Goal: Navigation & Orientation: Go to known website

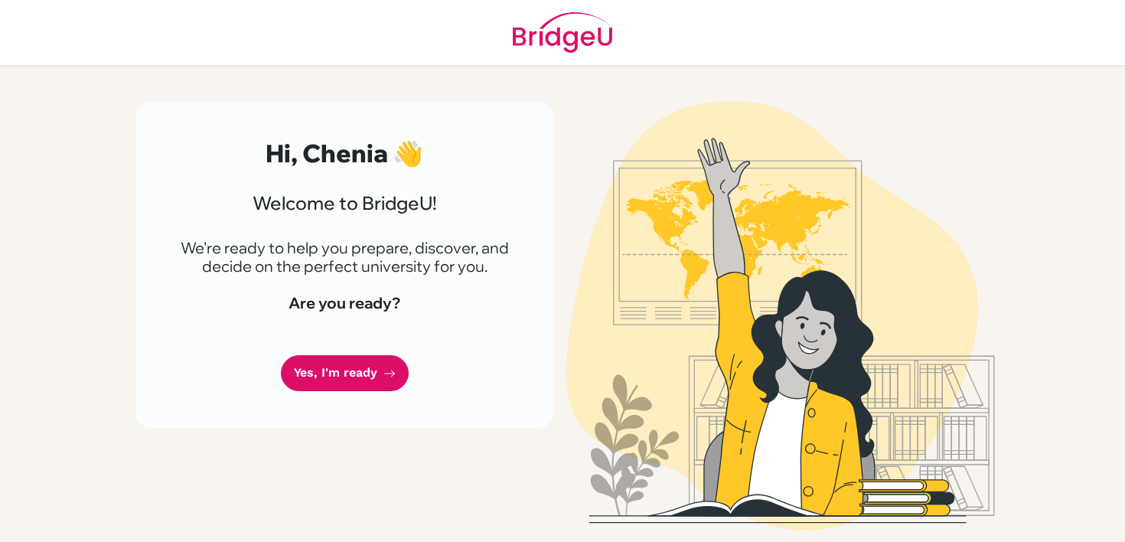
click at [366, 363] on link "Yes, I'm ready" at bounding box center [345, 373] width 128 height 36
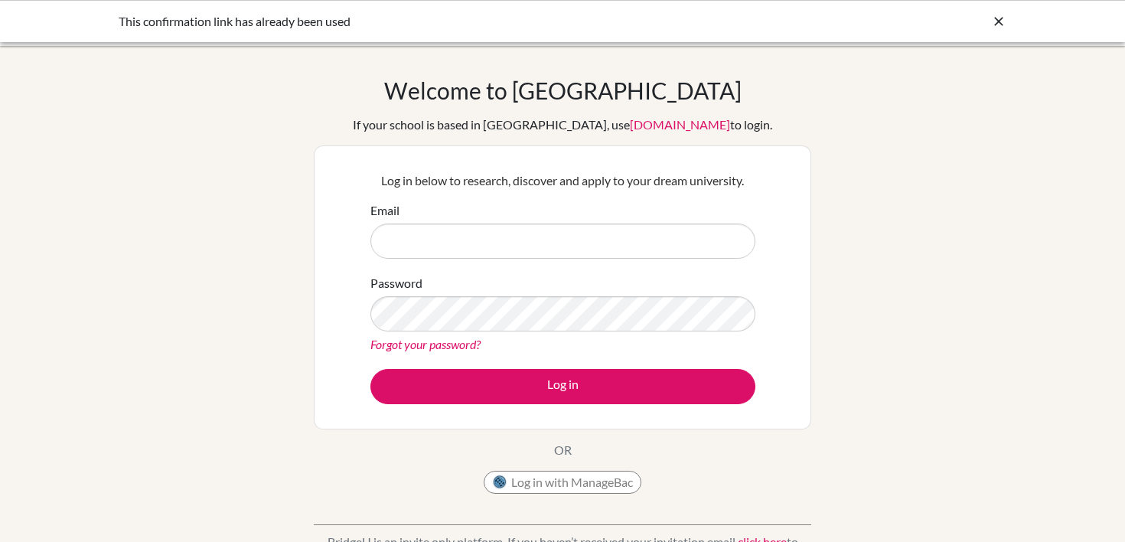
type input "ctang6@ichk.edu.hk"
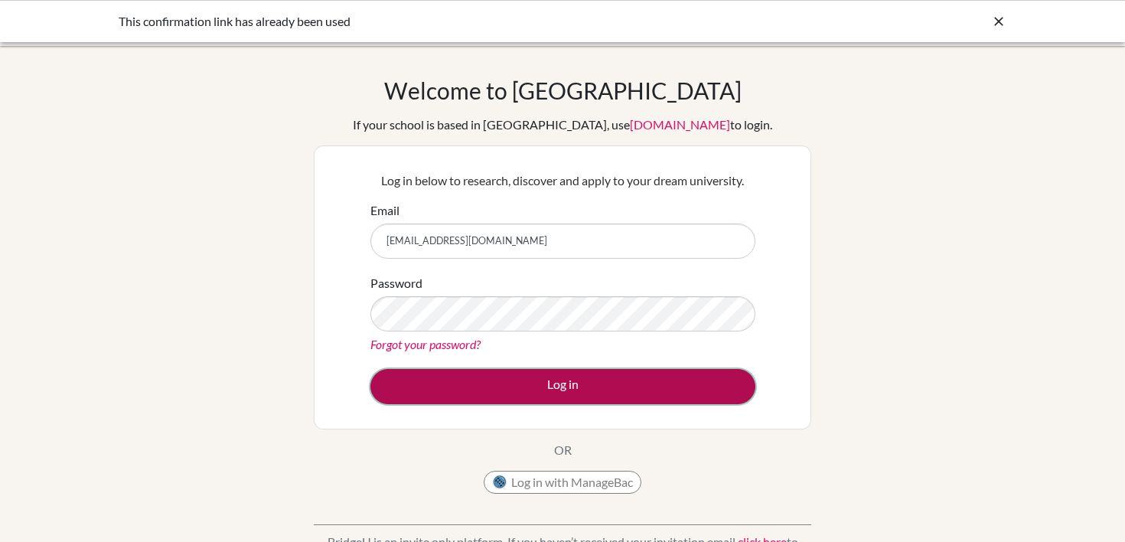
click at [409, 381] on button "Log in" at bounding box center [562, 386] width 385 height 35
